Goal: Information Seeking & Learning: Learn about a topic

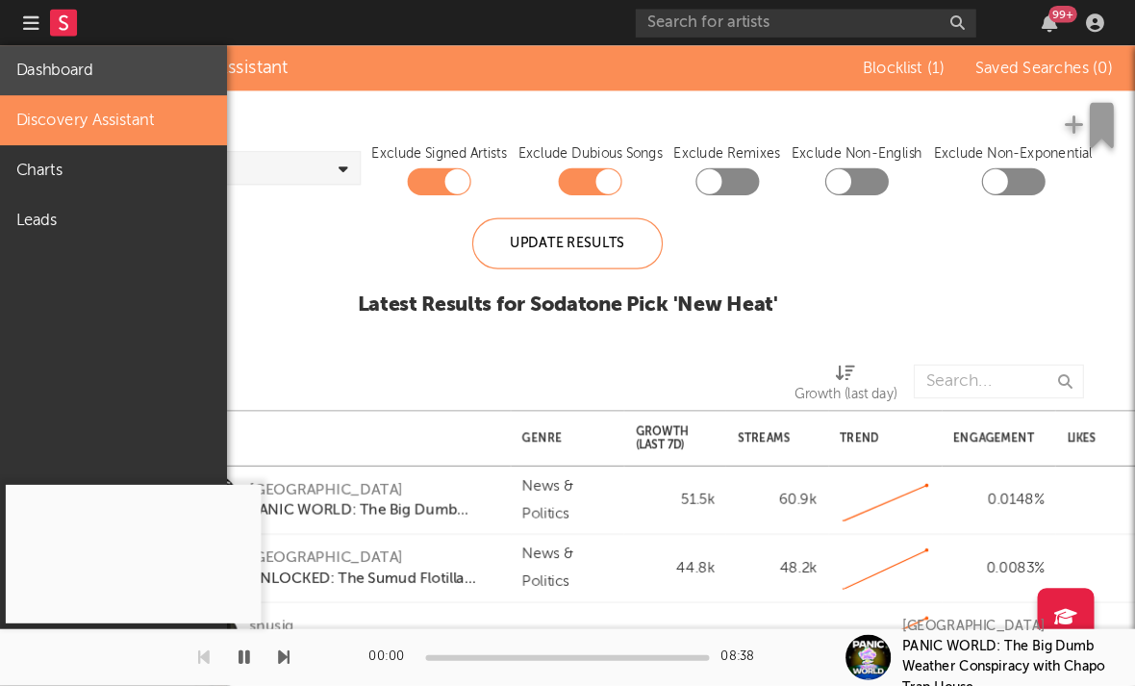
scroll to position [0, 27]
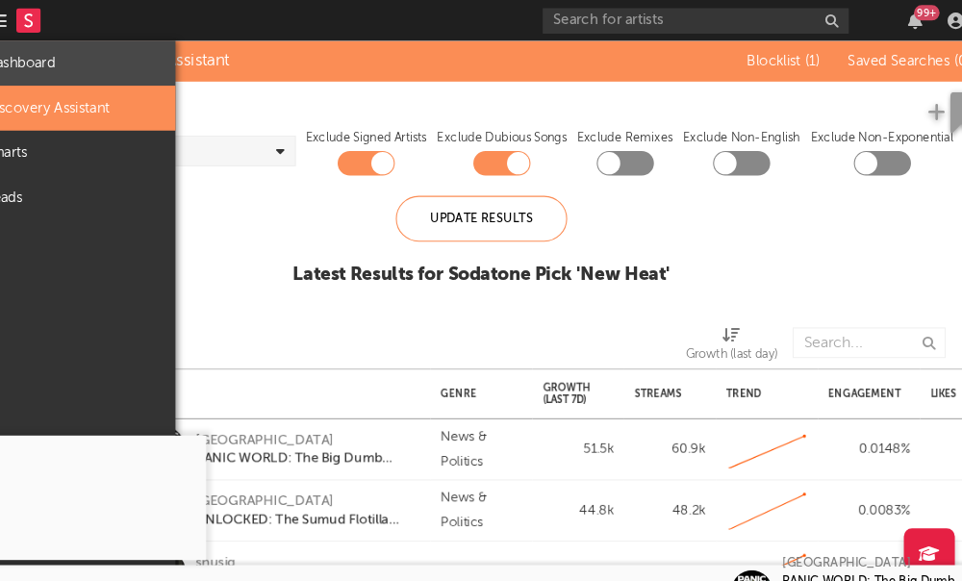
click at [57, 63] on link "Dashboard" at bounding box center [96, 59] width 192 height 42
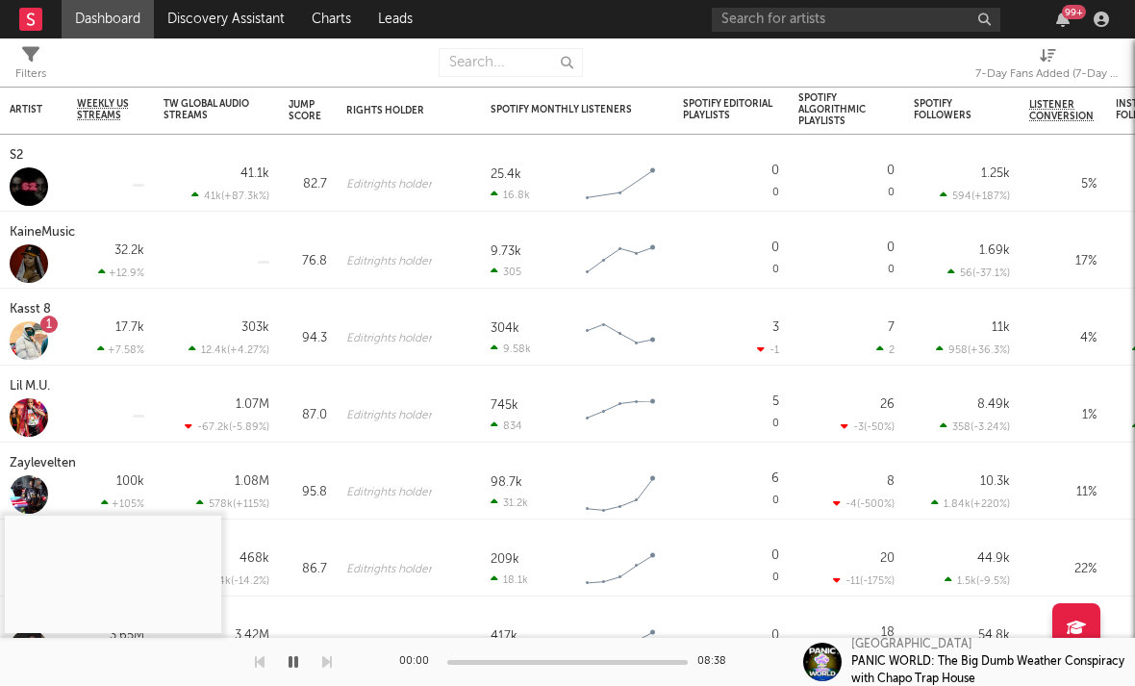
click at [32, 18] on rect at bounding box center [30, 19] width 23 height 23
click at [207, 16] on link "Discovery Assistant" at bounding box center [226, 19] width 144 height 38
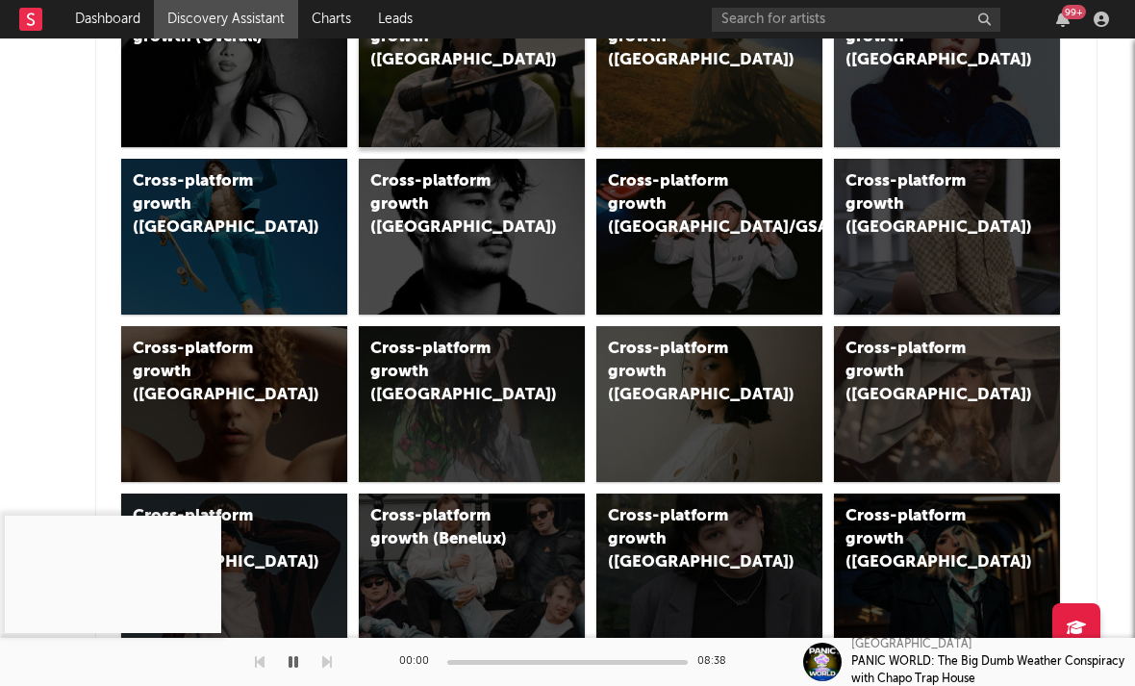
scroll to position [634, 0]
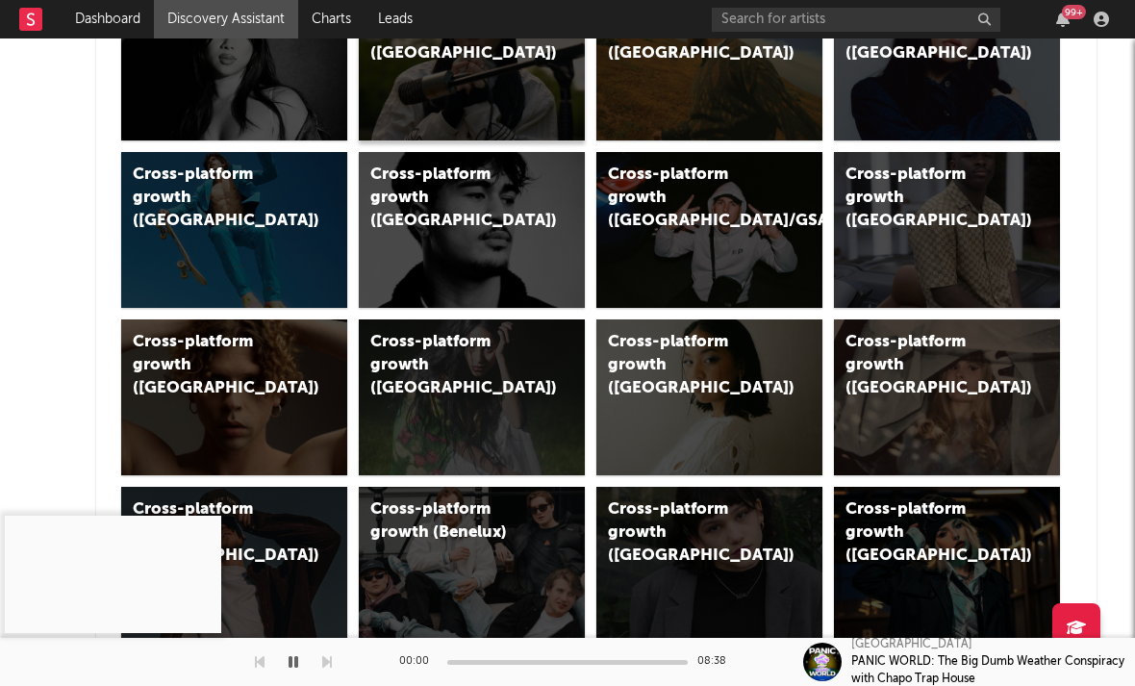
click at [433, 85] on div "Cross-platform growth (UK)" at bounding box center [472, 63] width 226 height 156
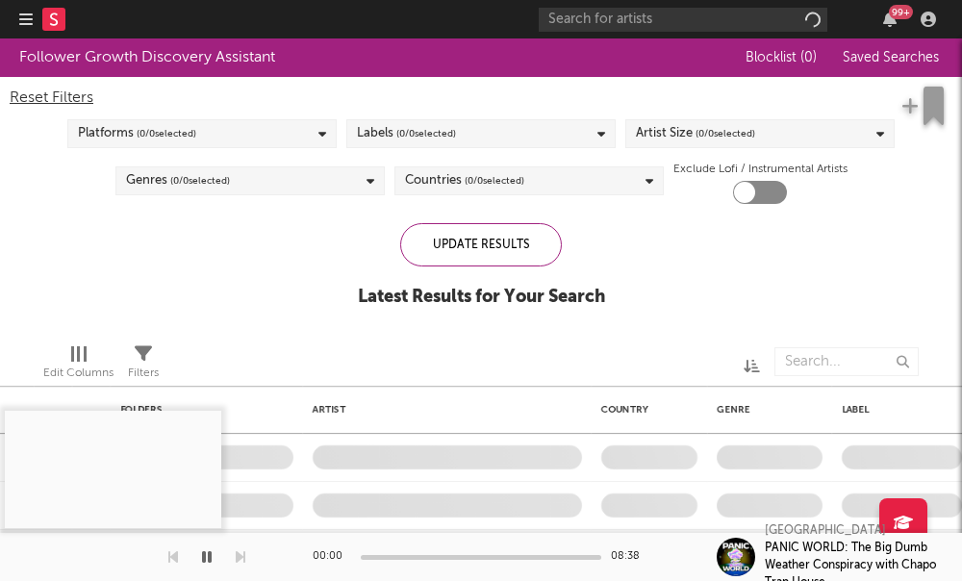
checkbox input "true"
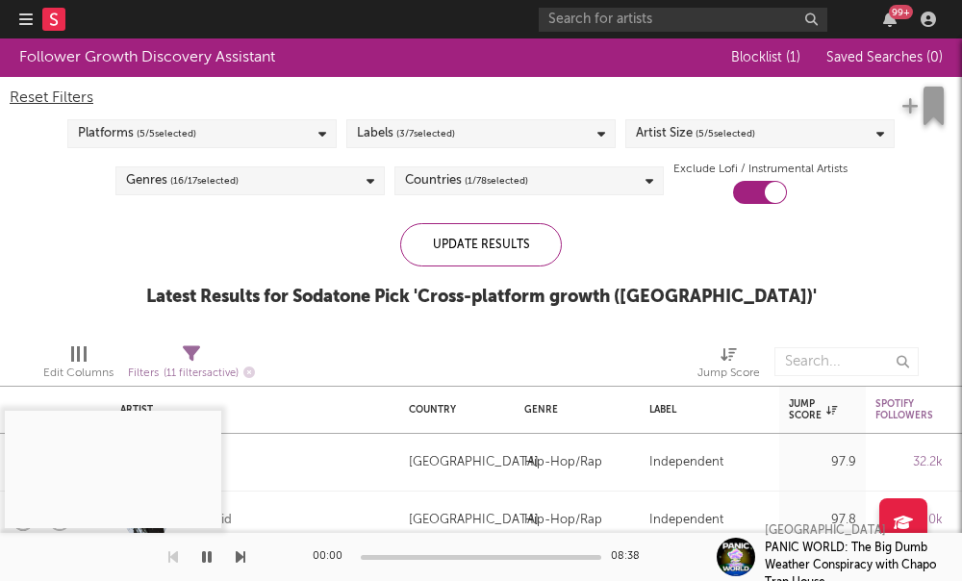
click at [671, 145] on div "Artist Size ( 5 / 5 selected)" at bounding box center [695, 133] width 119 height 23
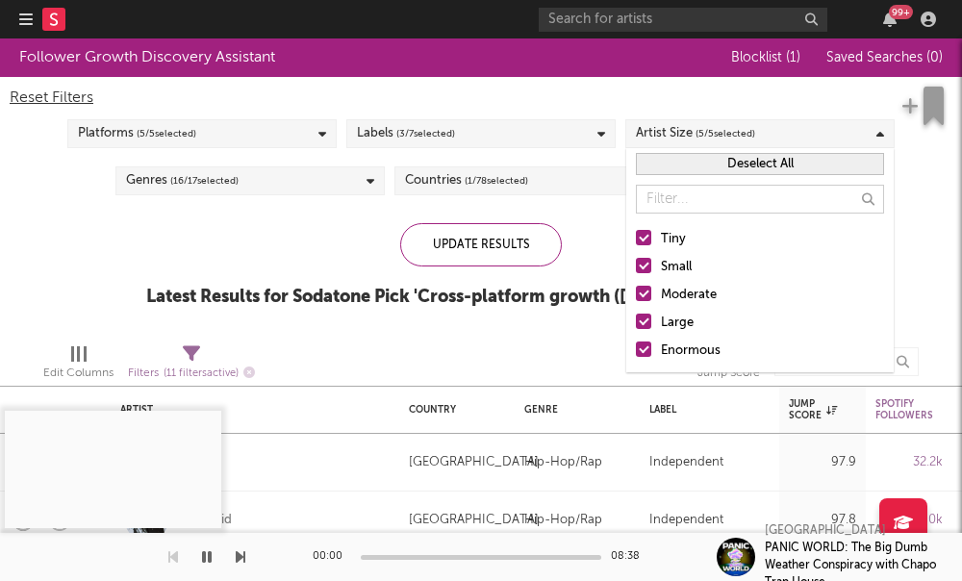
click at [646, 290] on div at bounding box center [643, 293] width 15 height 15
click at [636, 290] on input "Moderate" at bounding box center [636, 295] width 0 height 23
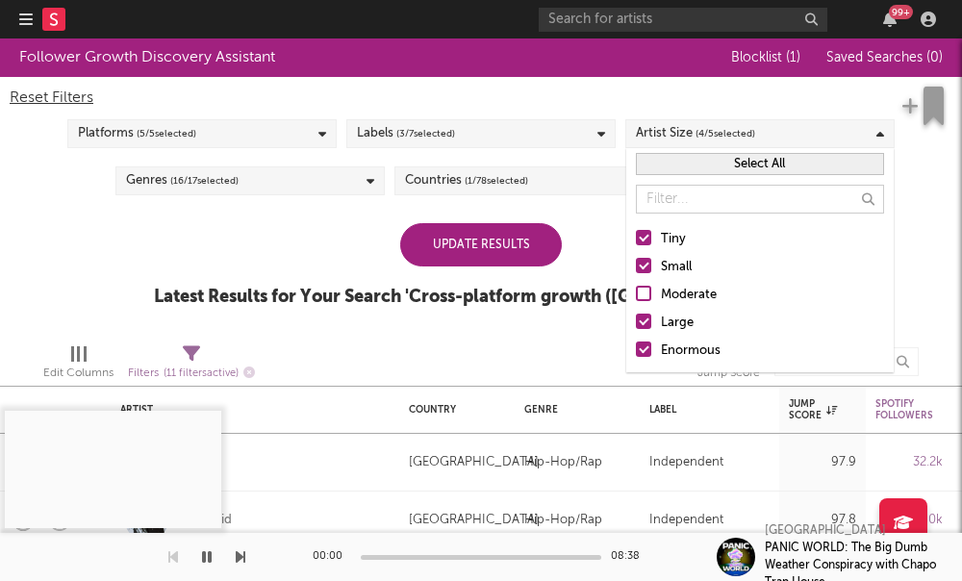
click at [645, 326] on div at bounding box center [643, 321] width 15 height 15
click at [636, 326] on input "Large" at bounding box center [636, 323] width 0 height 23
click at [635, 344] on div "Tiny Small Moderate Large Enormous" at bounding box center [759, 295] width 267 height 154
click at [647, 345] on div at bounding box center [643, 348] width 15 height 15
click at [636, 345] on input "Enormous" at bounding box center [636, 351] width 0 height 23
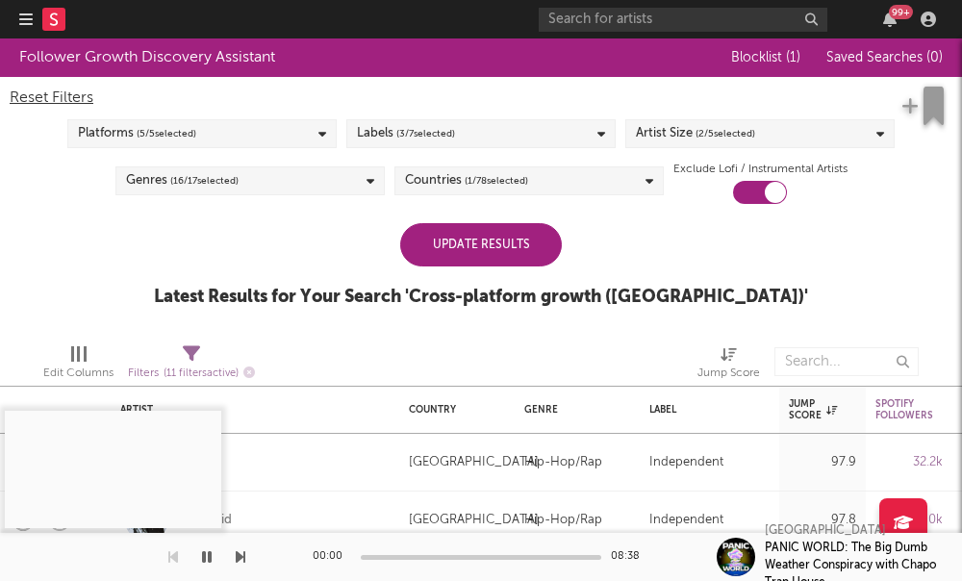
click at [299, 241] on div "Update Results Latest Results for Your Search ' Cross-platform growth (UK) '" at bounding box center [481, 275] width 654 height 105
click at [493, 252] on div "Update Results" at bounding box center [481, 244] width 162 height 43
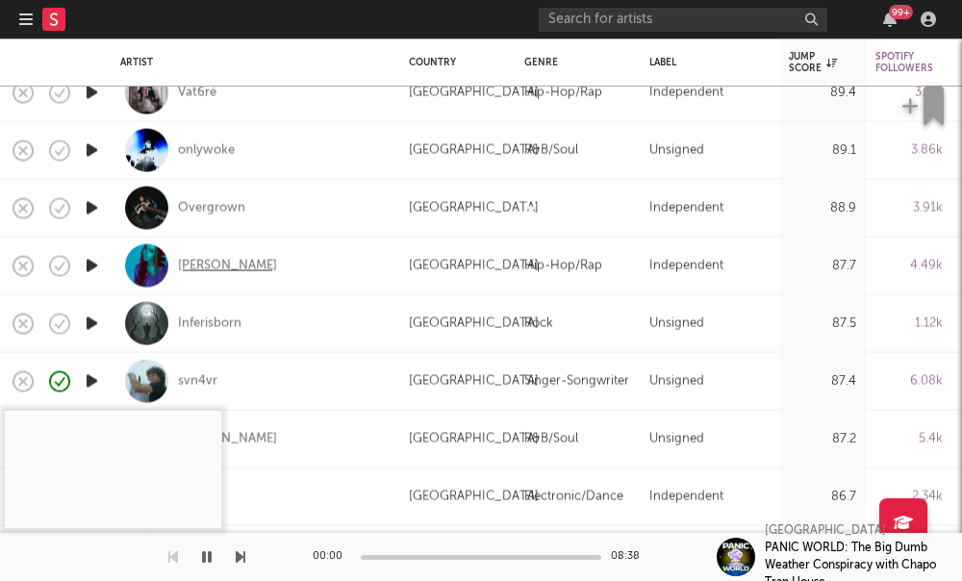
click at [183, 269] on div "Frey" at bounding box center [227, 265] width 99 height 17
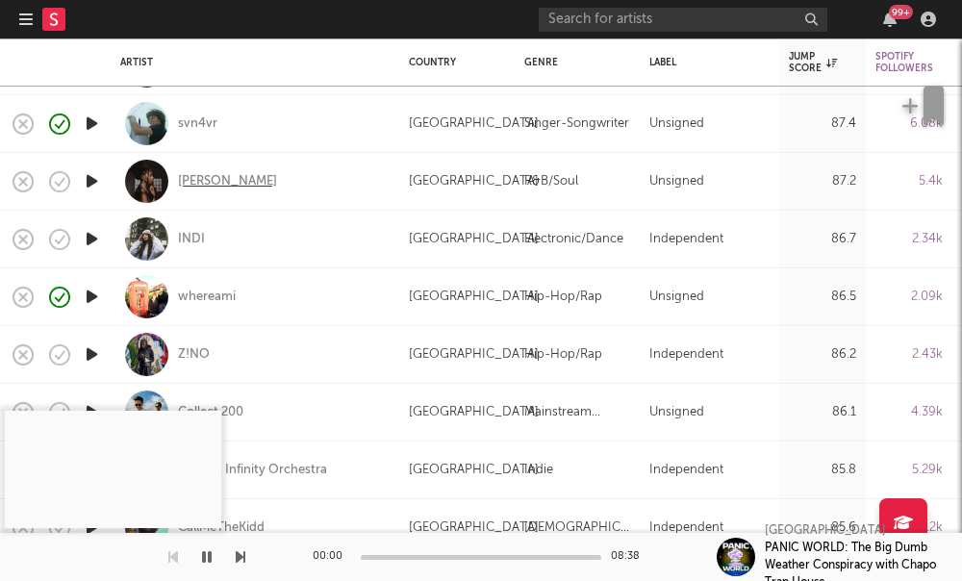
click at [210, 179] on div "Evie Asio" at bounding box center [227, 180] width 99 height 17
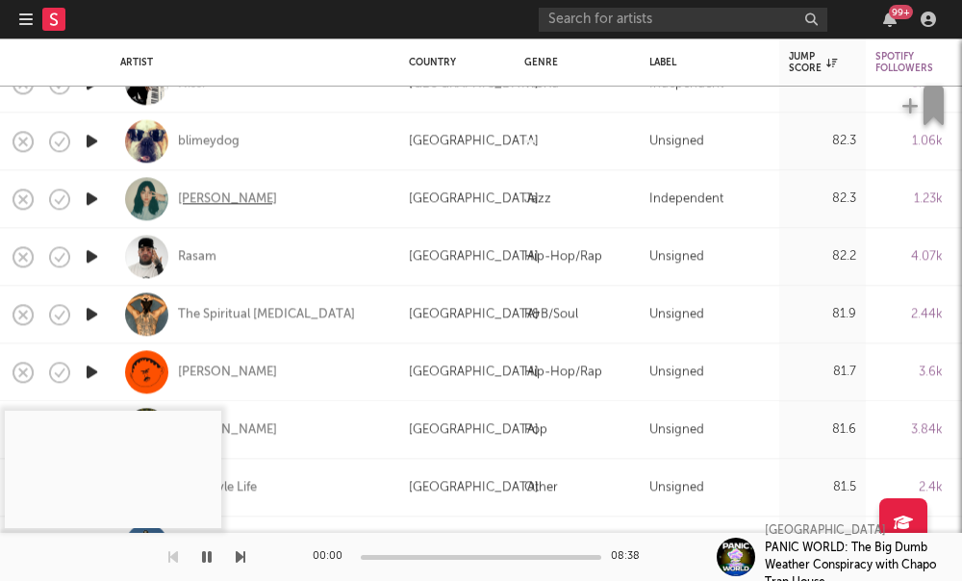
click at [209, 203] on div "dani perez" at bounding box center [227, 198] width 99 height 17
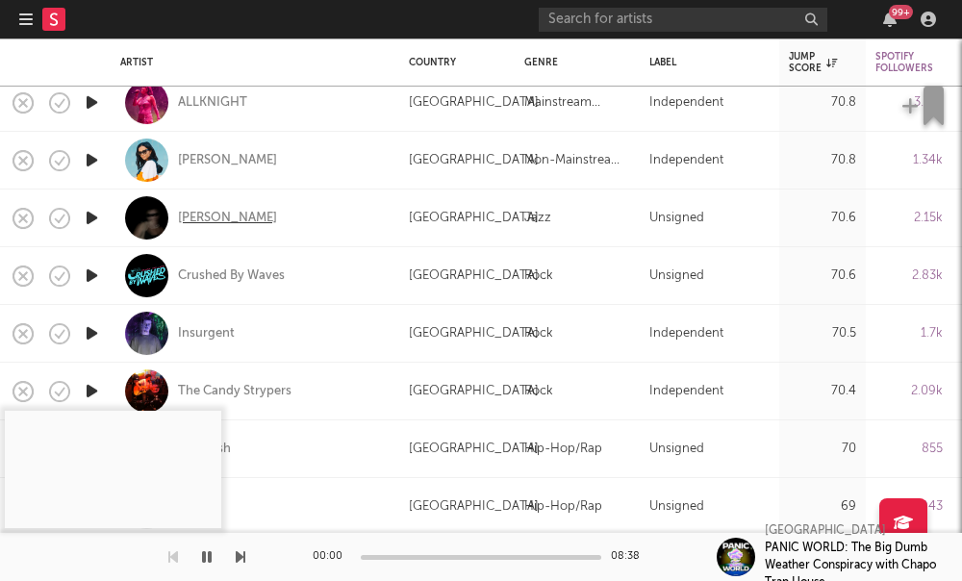
click at [216, 222] on div "[PERSON_NAME]" at bounding box center [227, 218] width 99 height 17
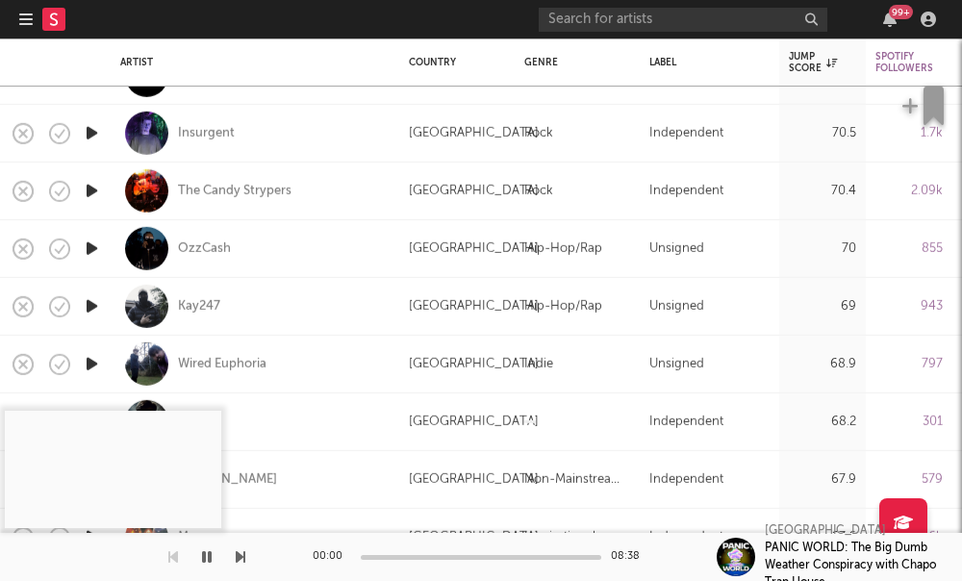
click at [17, 20] on nav "Dashboard Discovery Assistant Charts Leads 99 +" at bounding box center [481, 19] width 962 height 38
click at [28, 21] on icon "button" at bounding box center [25, 19] width 13 height 15
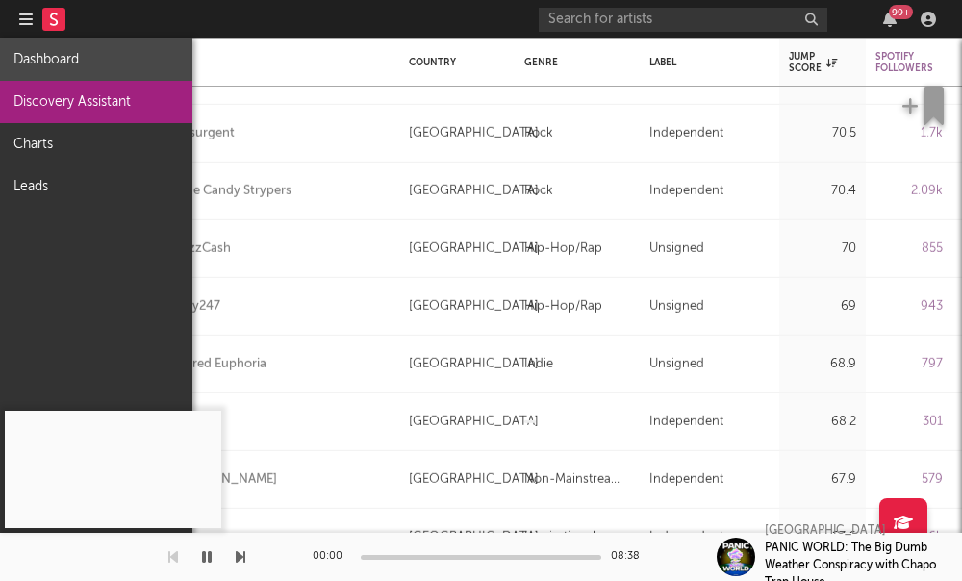
click at [67, 65] on link "Dashboard" at bounding box center [96, 59] width 192 height 42
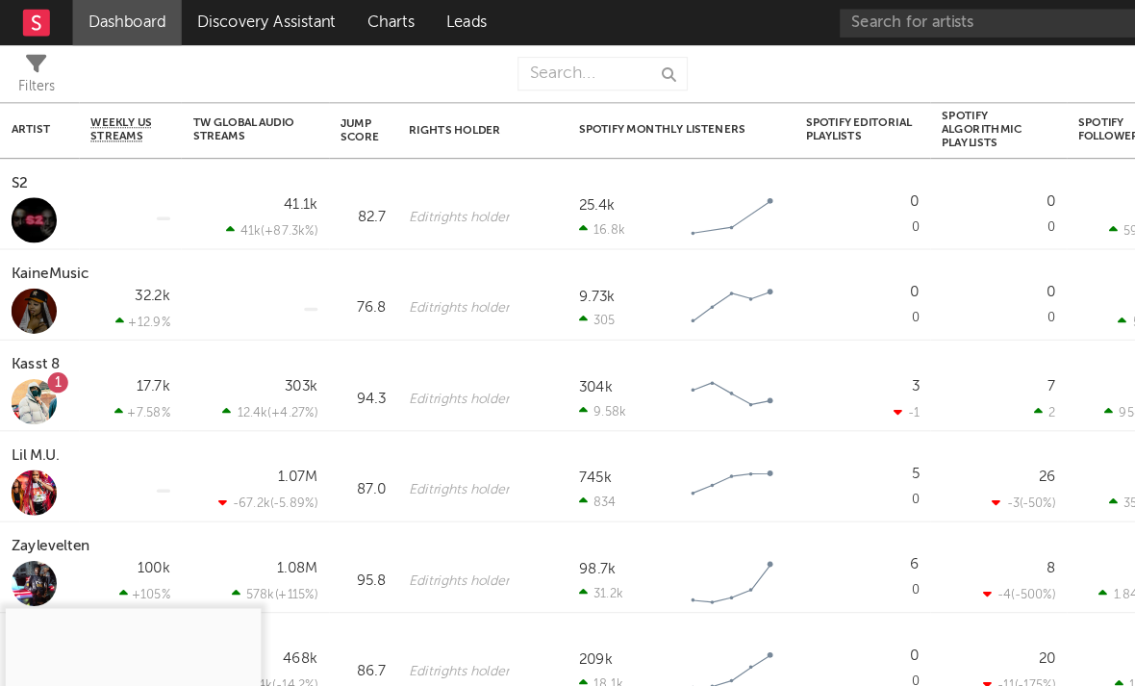
click at [38, 21] on rect at bounding box center [30, 19] width 23 height 23
click at [24, 16] on rect at bounding box center [30, 19] width 23 height 23
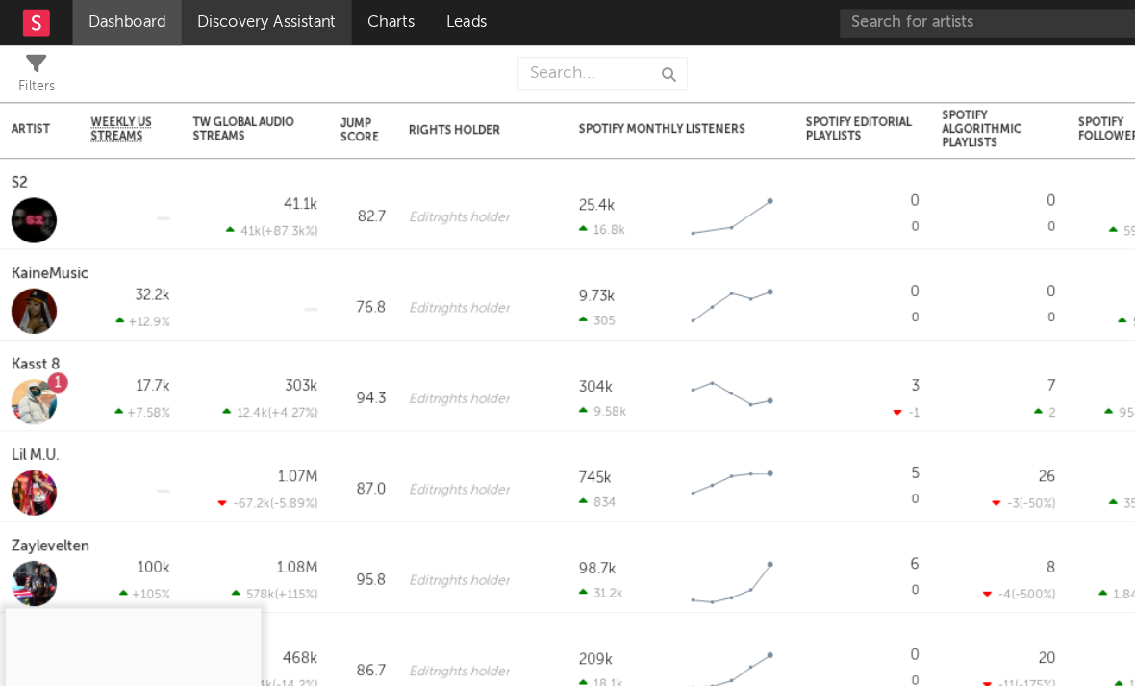
click at [186, 24] on link "Discovery Assistant" at bounding box center [226, 19] width 144 height 38
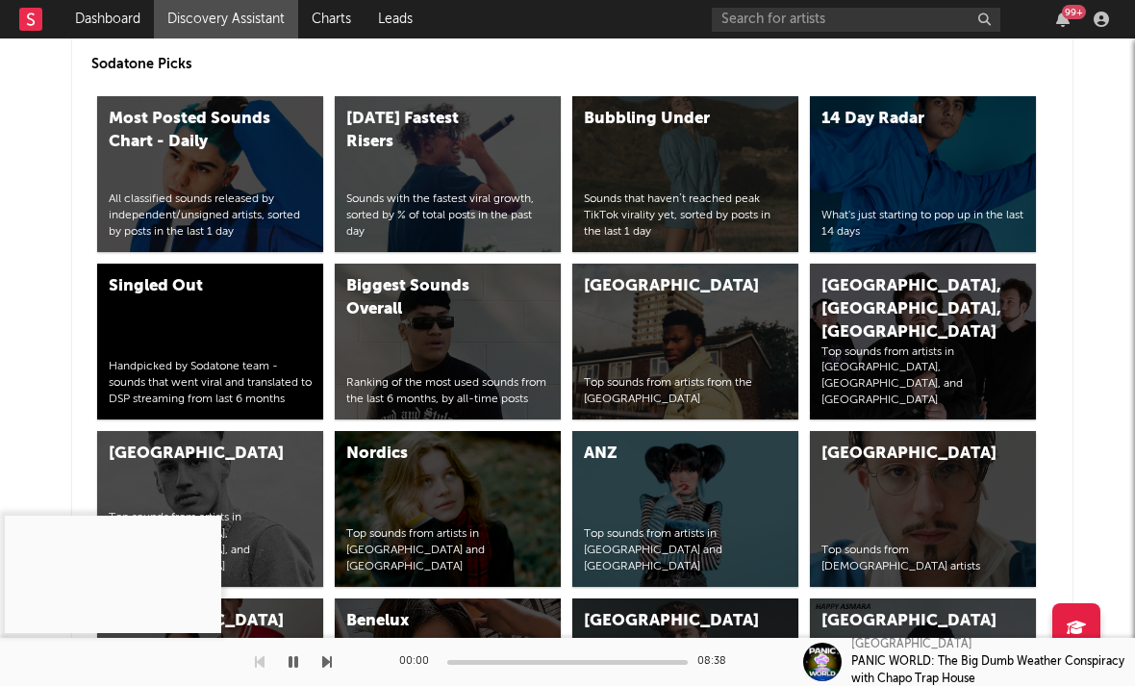
scroll to position [6958, 24]
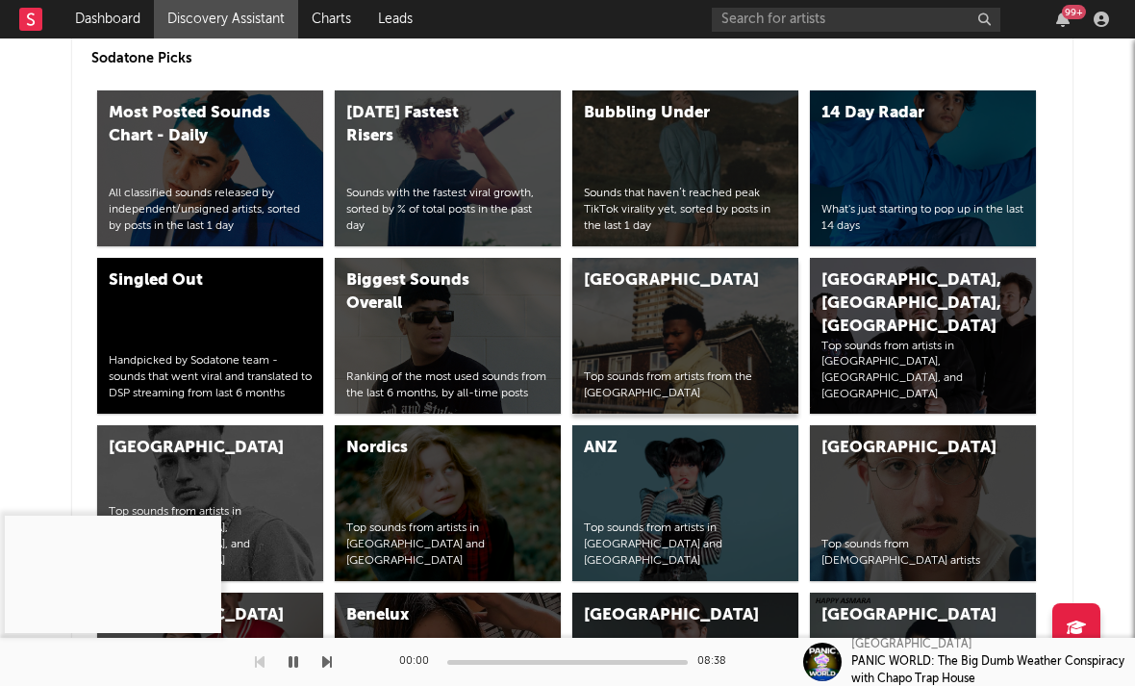
click at [626, 285] on div "[GEOGRAPHIC_DATA]" at bounding box center [665, 280] width 163 height 23
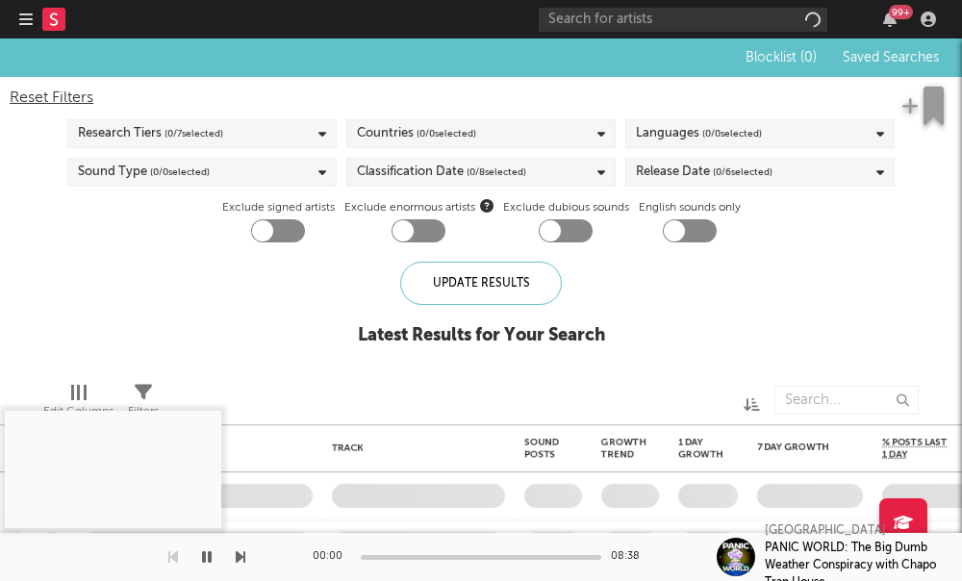
checkbox input "true"
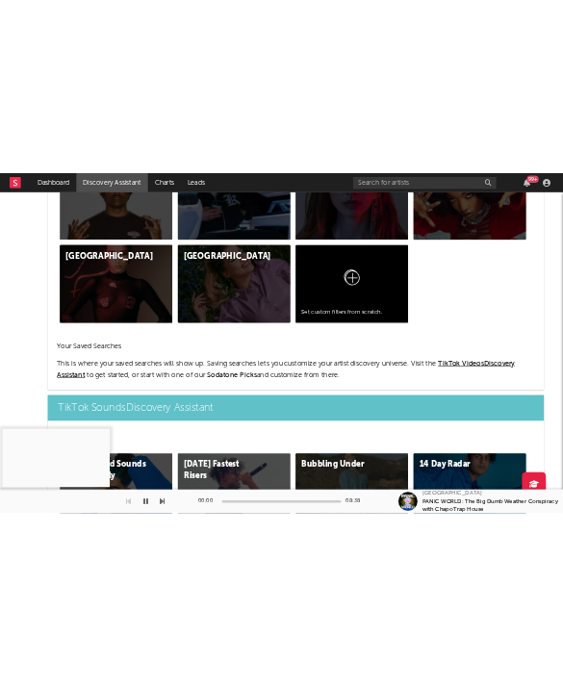
scroll to position [6484, 0]
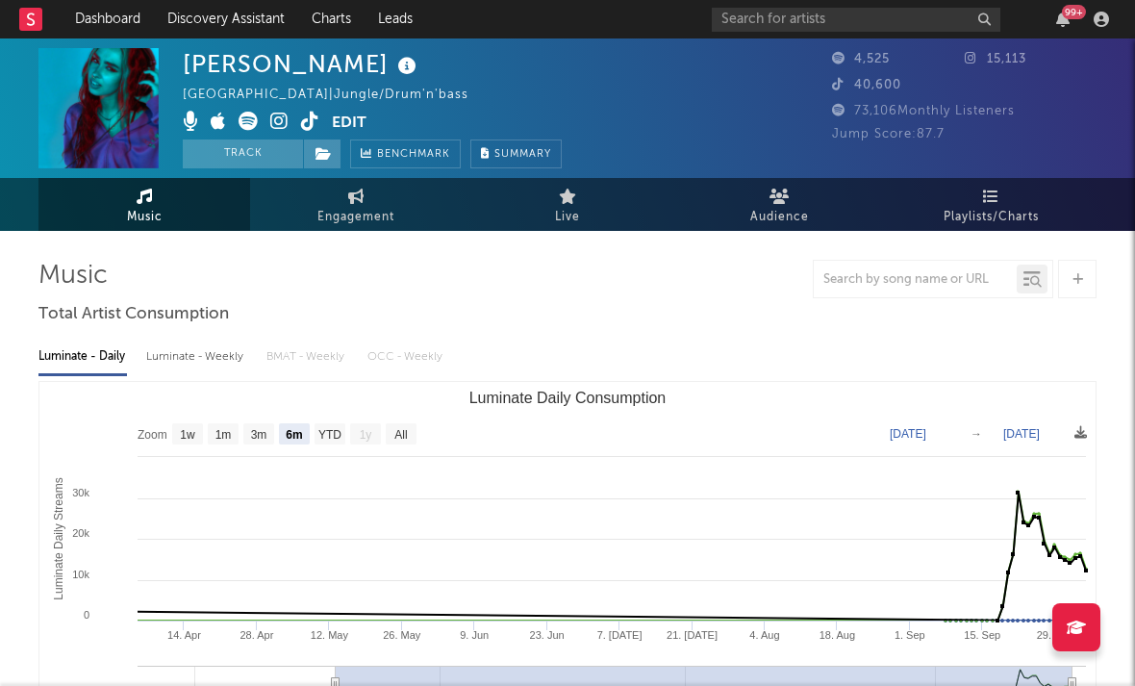
select select "6m"
click at [288, 122] on icon at bounding box center [279, 121] width 18 height 19
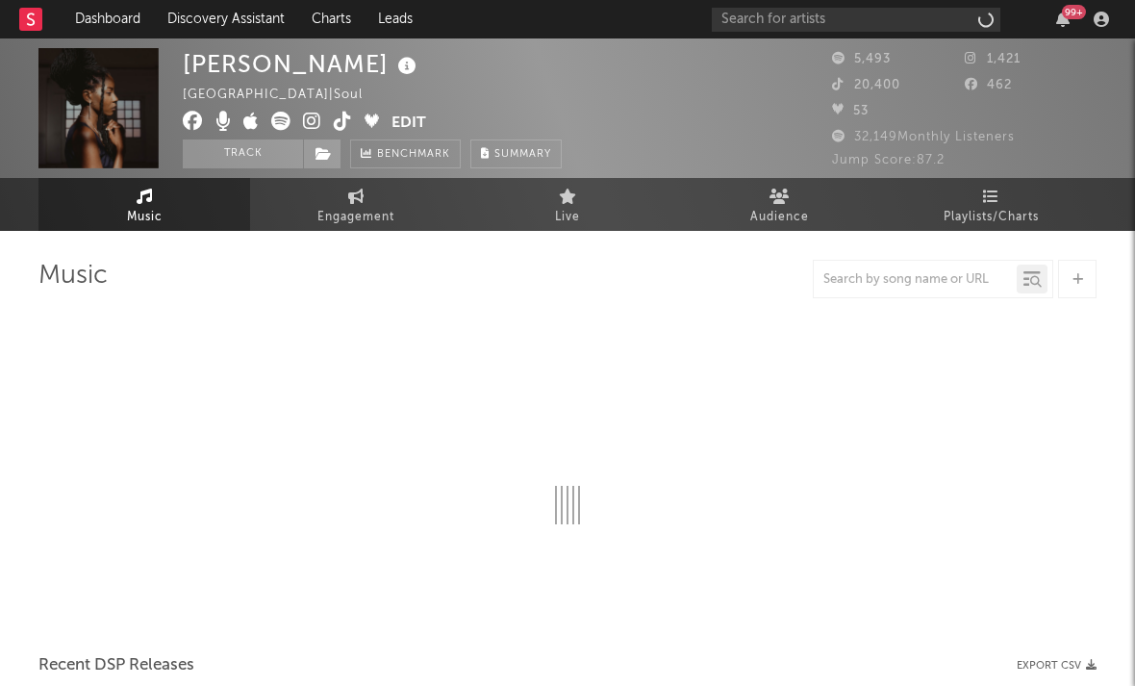
select select "1w"
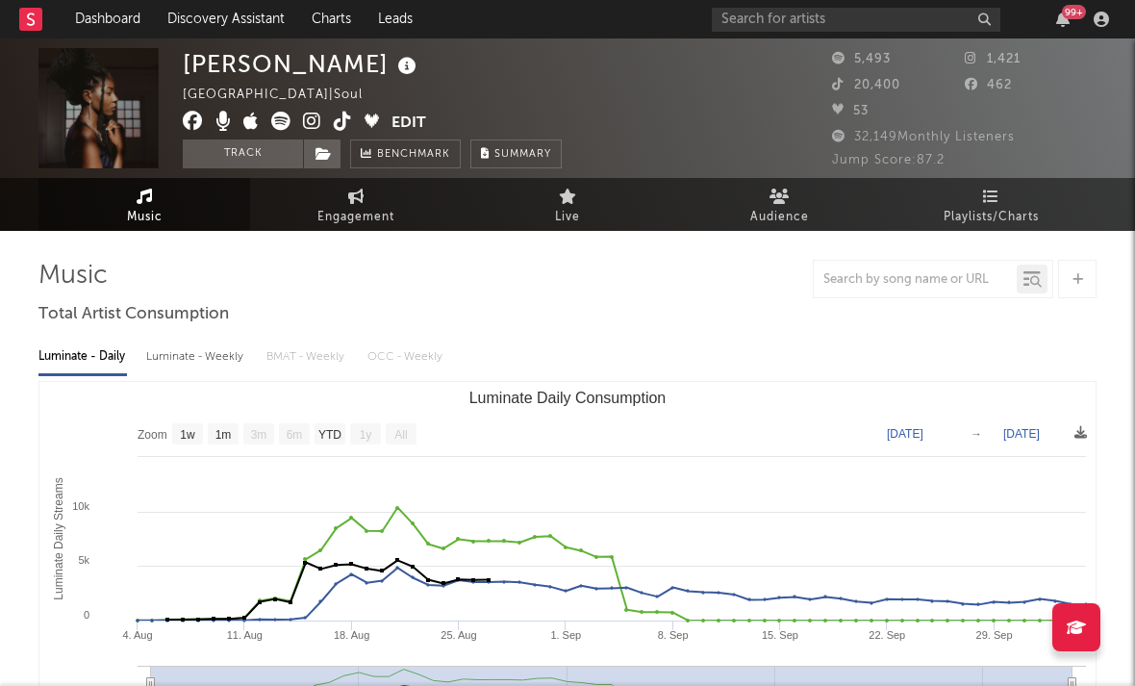
click at [307, 126] on icon at bounding box center [312, 121] width 18 height 19
click at [342, 120] on icon at bounding box center [343, 121] width 18 height 19
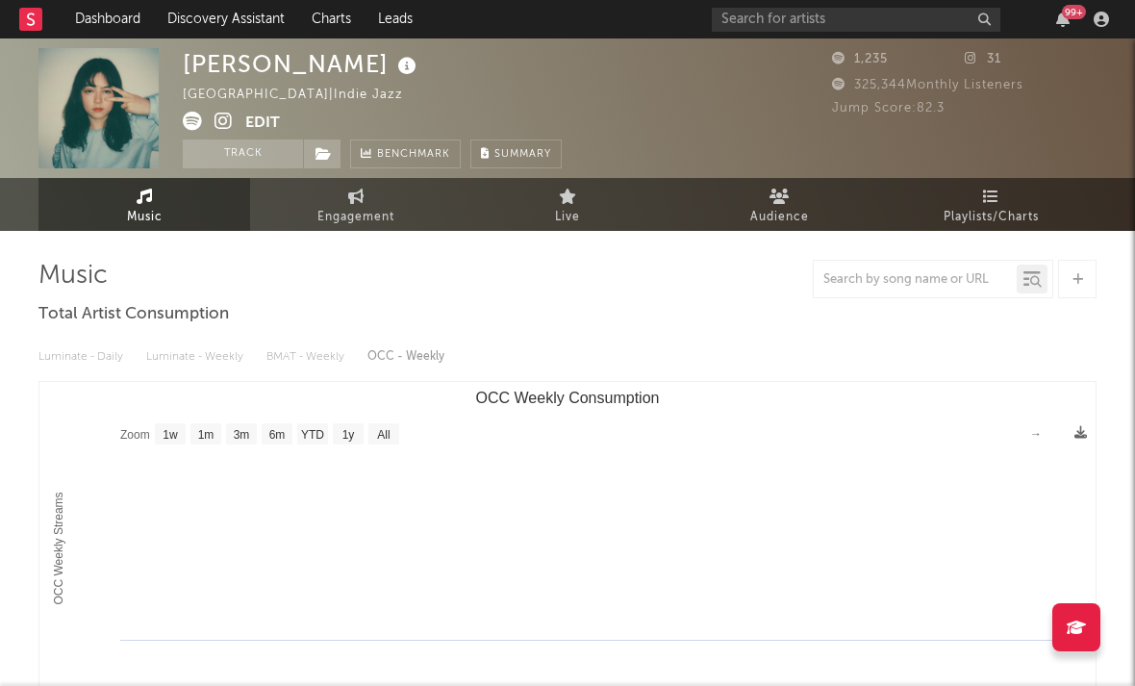
select select "1w"
click at [226, 127] on icon at bounding box center [223, 121] width 18 height 19
click at [224, 120] on icon at bounding box center [223, 121] width 18 height 19
click at [187, 120] on icon at bounding box center [192, 121] width 19 height 19
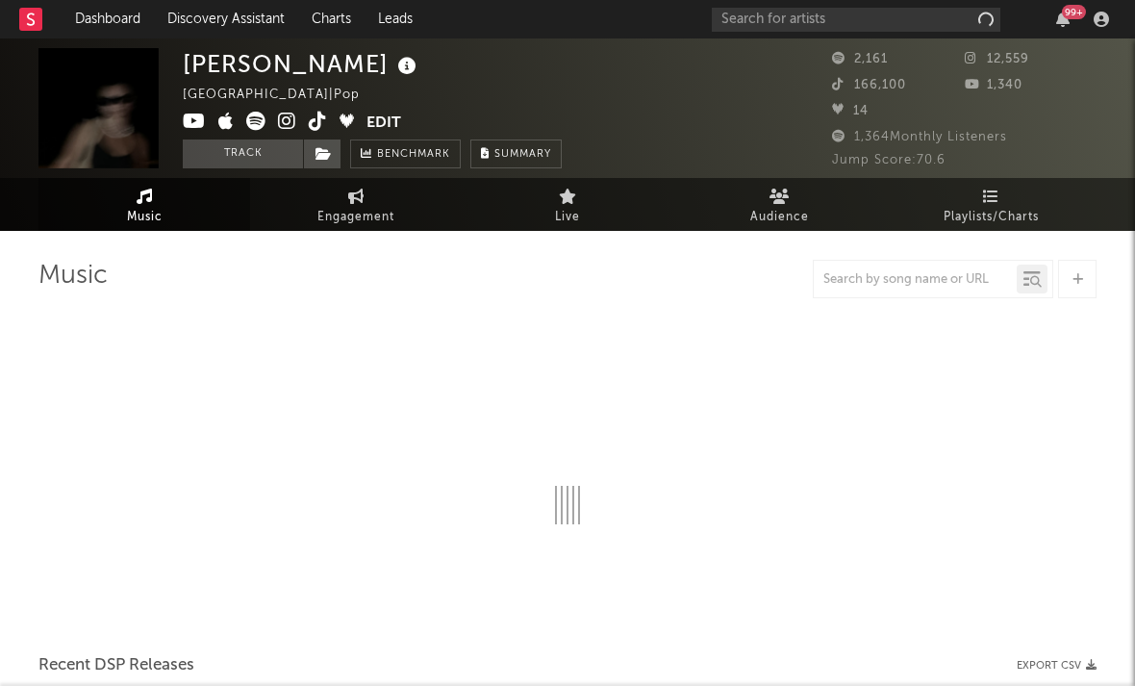
select select "6m"
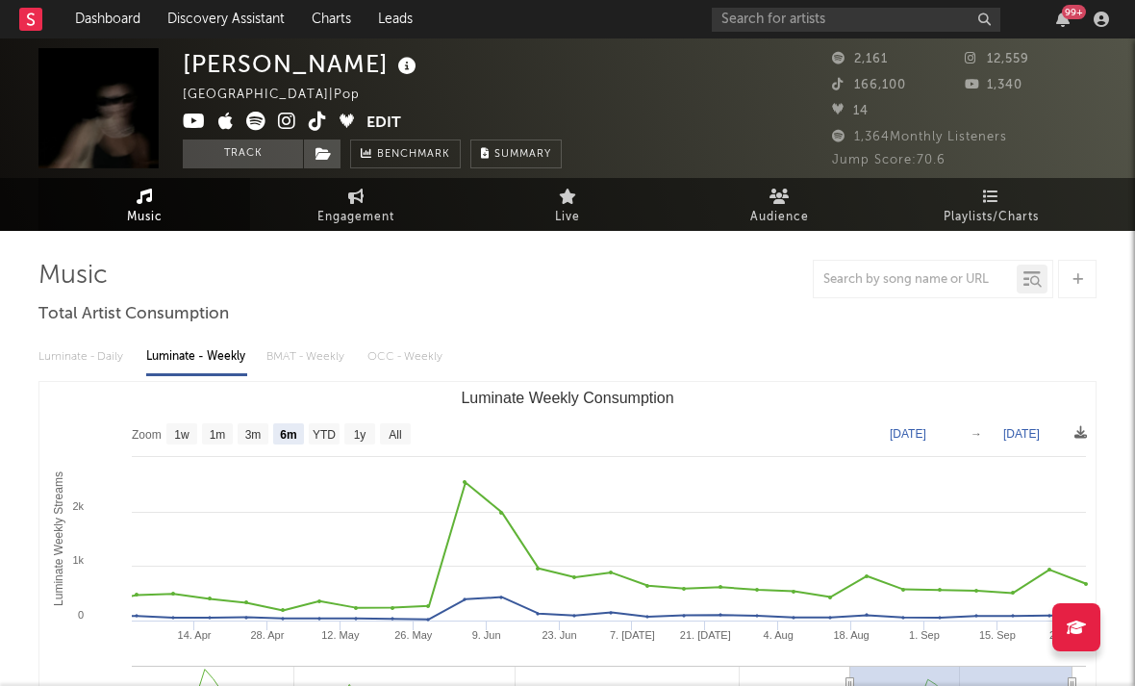
click at [290, 118] on icon at bounding box center [287, 121] width 18 height 19
